Goal: Use online tool/utility

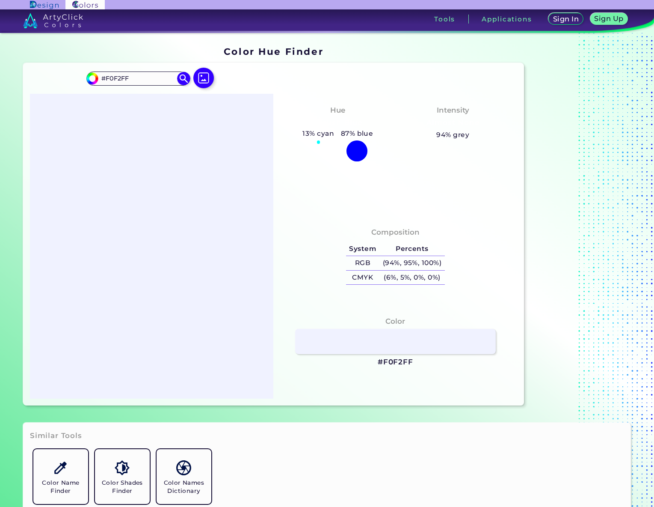
click at [276, 49] on h1 "Color Hue Finder" at bounding box center [274, 51] width 100 height 13
click at [321, 128] on h5 "13% cyan" at bounding box center [319, 133] width 38 height 11
click at [320, 128] on h5 "13% cyan" at bounding box center [319, 133] width 38 height 11
drag, startPoint x: 320, startPoint y: 128, endPoint x: 380, endPoint y: 131, distance: 60.4
click at [380, 131] on div "Hue Tealish Blue 13% cyan 87% blue" at bounding box center [337, 133] width 115 height 64
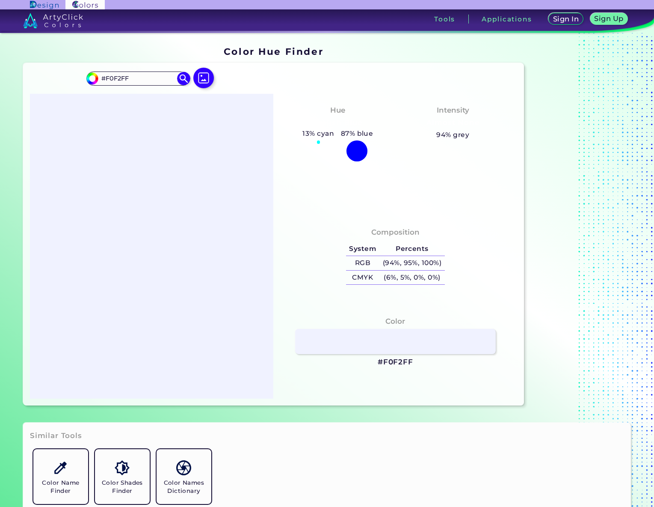
click at [321, 109] on div "Hue Tealish Blue 13% cyan 87% blue" at bounding box center [337, 133] width 115 height 64
click at [332, 110] on h4 "Hue" at bounding box center [337, 110] width 15 height 12
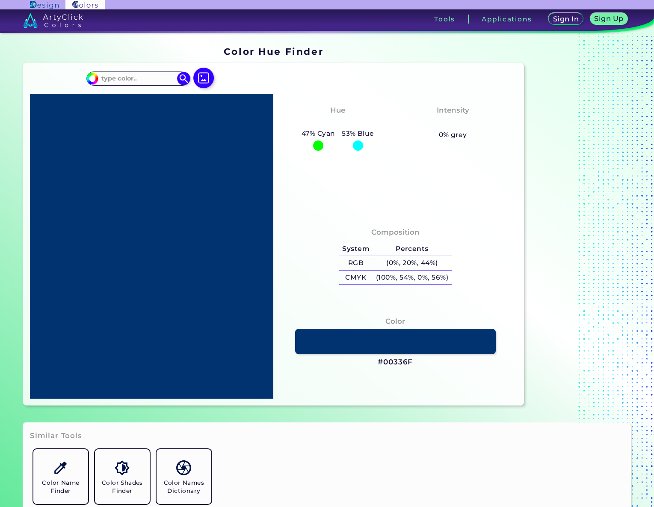
type input "#f0f2ff"
type input "#F0F2FF"
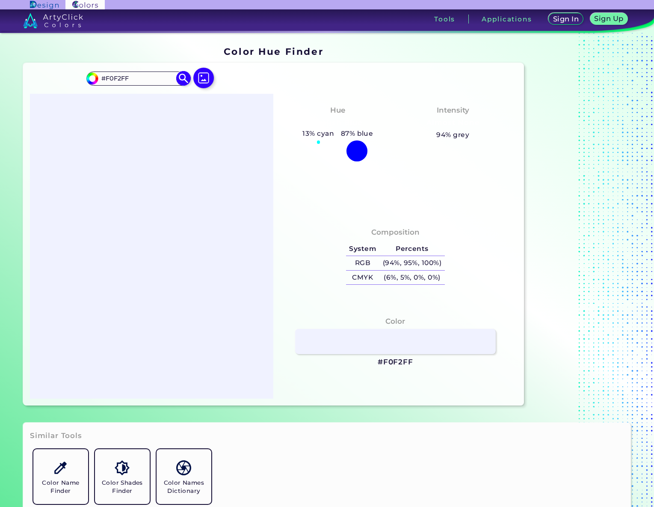
click at [149, 76] on input "#F0F2FF" at bounding box center [138, 79] width 80 height 12
